Goal: Task Accomplishment & Management: Manage account settings

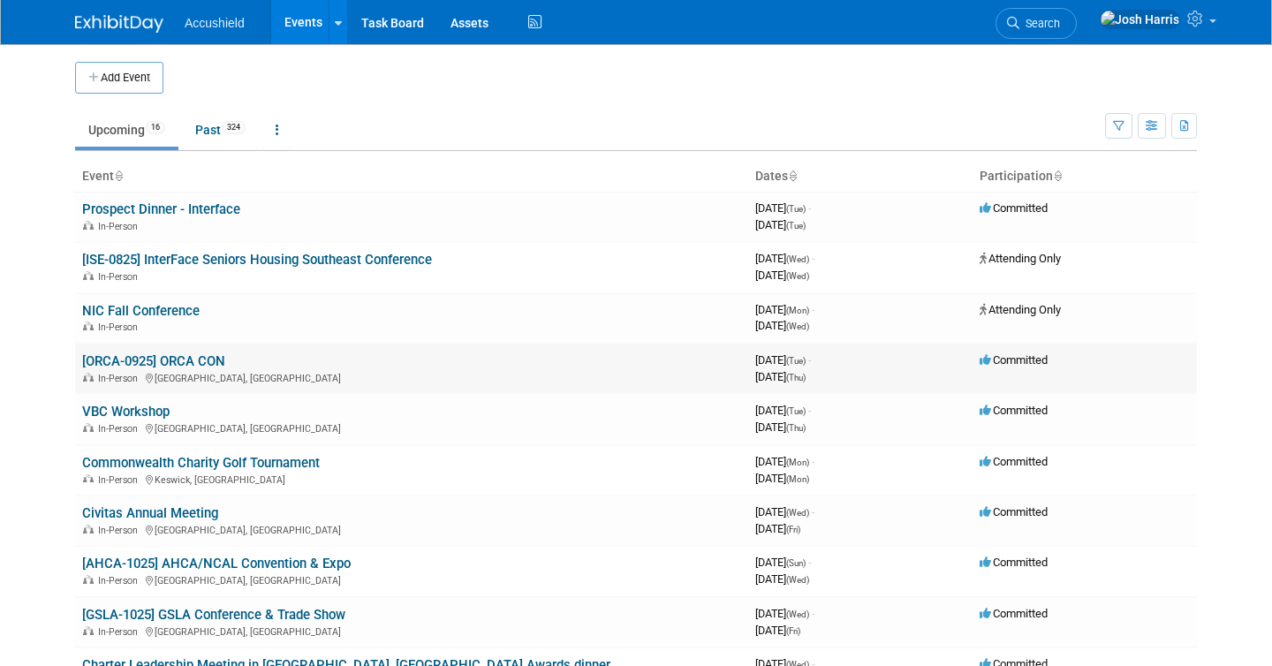
click at [195, 361] on link "[ORCA-0925] ORCA CON" at bounding box center [153, 361] width 143 height 16
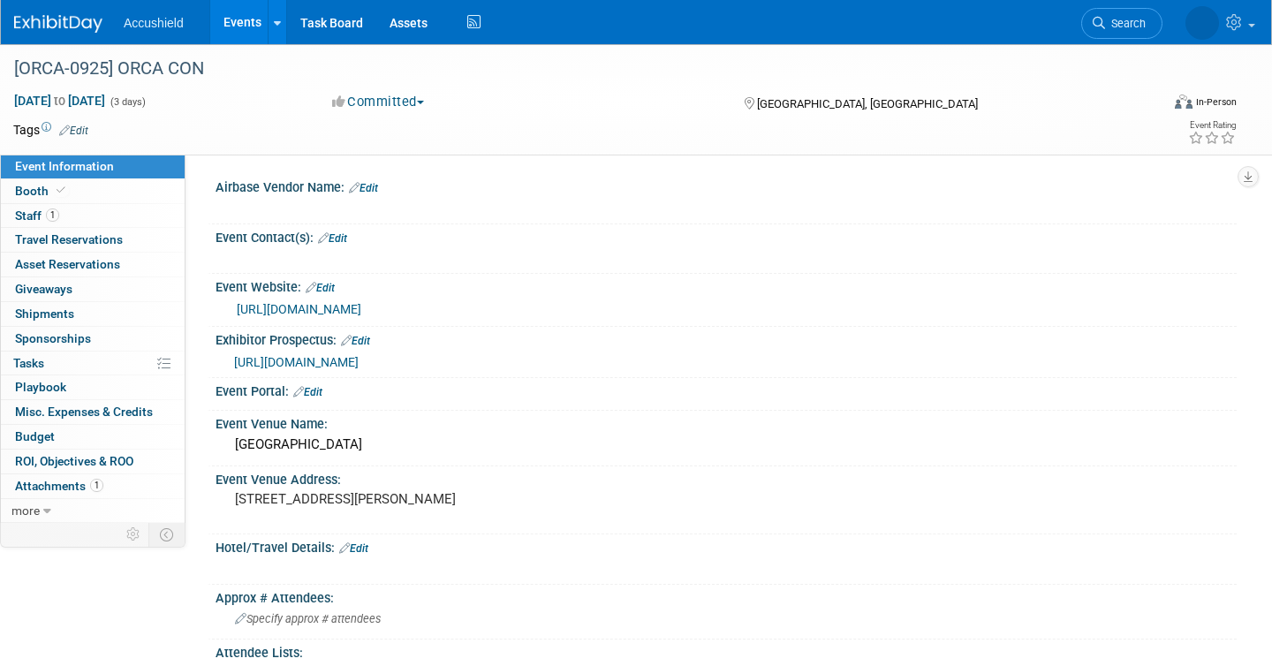
select select "Yes"
click at [361, 304] on link "[URL][DOMAIN_NAME]" at bounding box center [299, 309] width 125 height 14
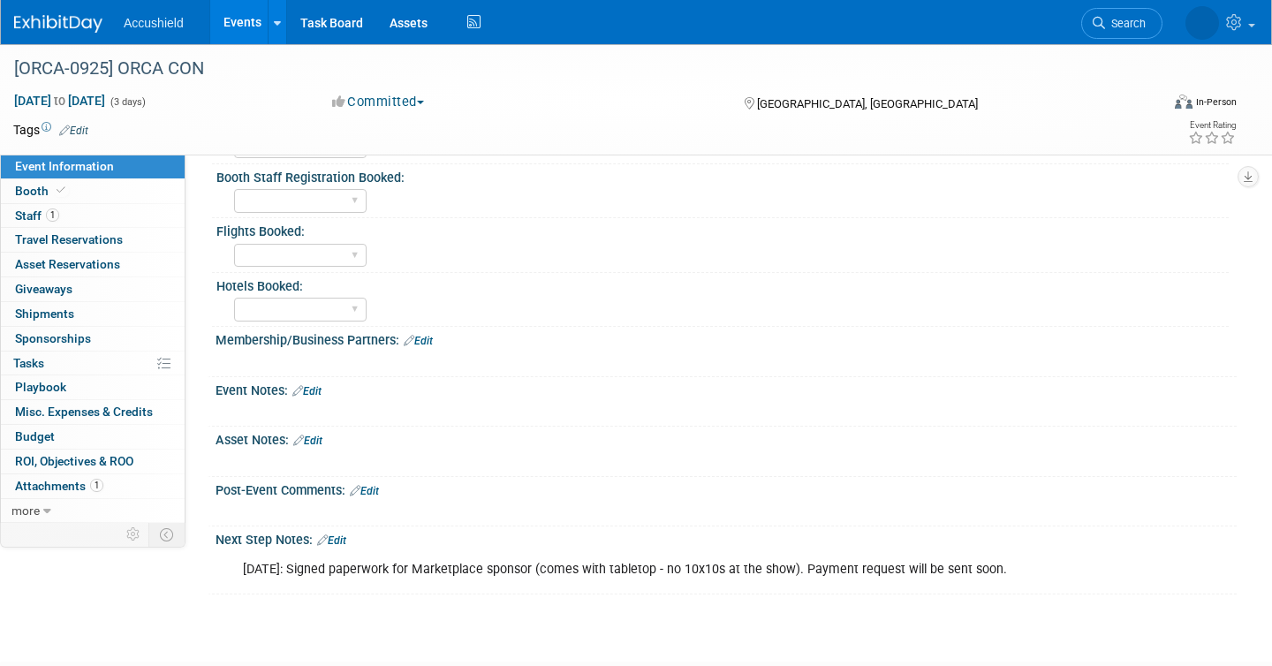
scroll to position [806, 0]
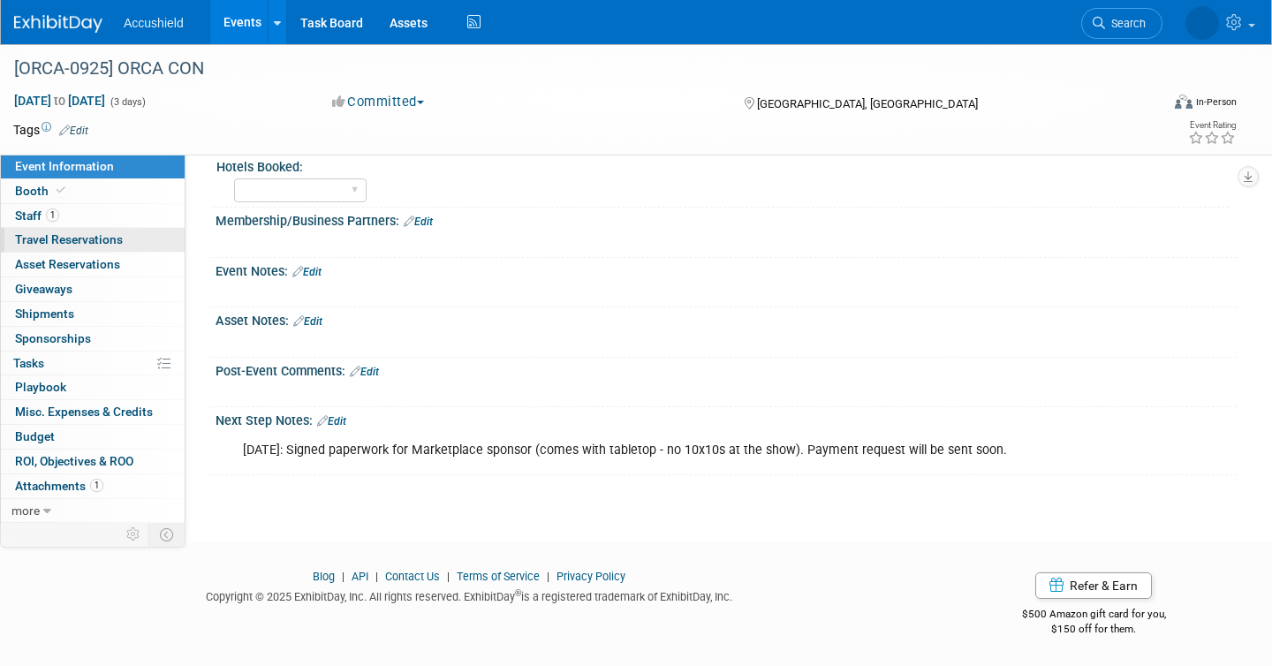
click at [94, 241] on span "Travel Reservations 0" at bounding box center [69, 239] width 108 height 14
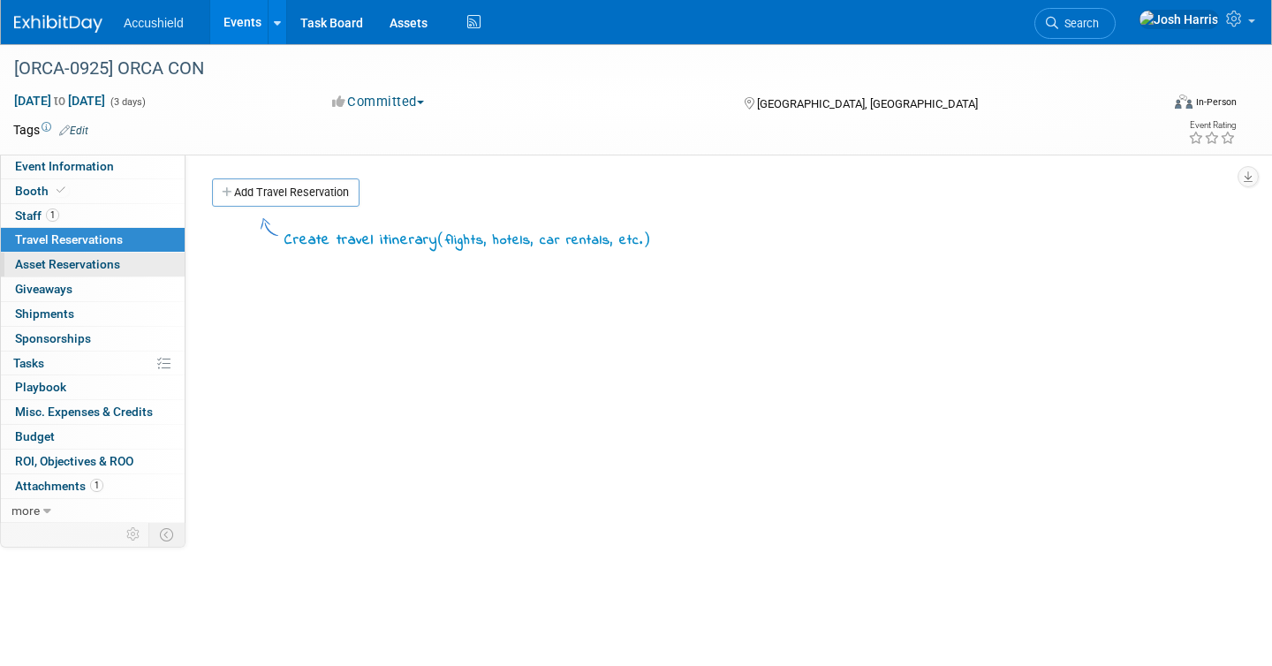
click at [97, 260] on span "Asset Reservations 0" at bounding box center [67, 264] width 105 height 14
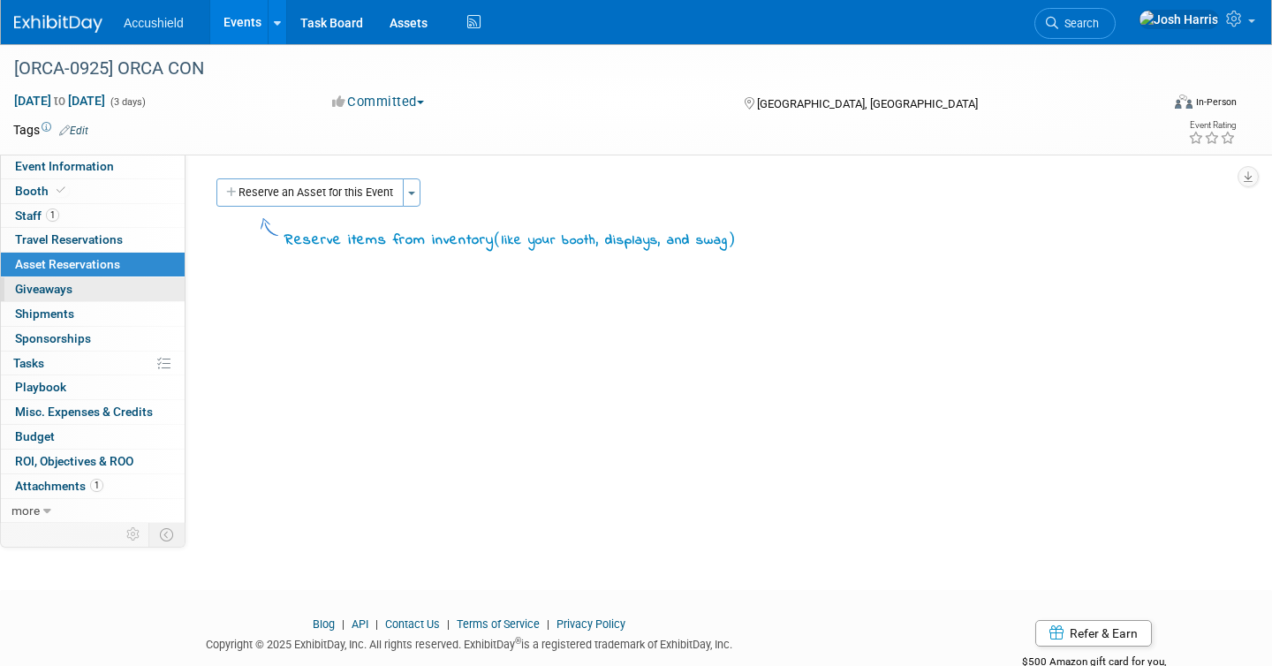
click at [93, 287] on link "0 Giveaways 0" at bounding box center [93, 289] width 184 height 24
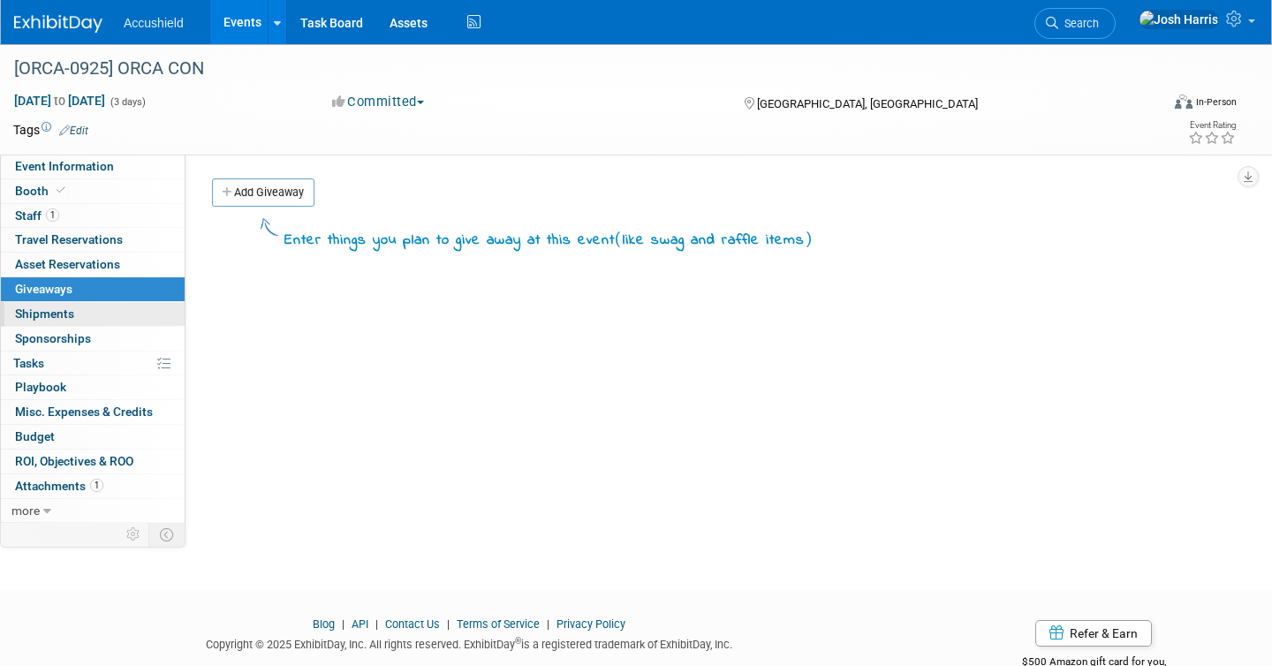
click at [93, 307] on link "0 Shipments 0" at bounding box center [93, 314] width 184 height 24
